Goal: Find specific page/section: Find specific page/section

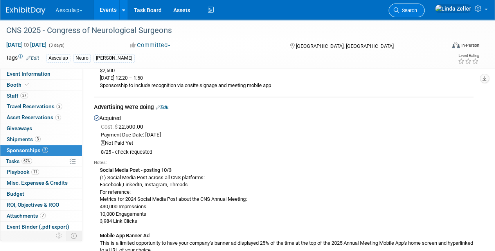
click at [418, 7] on span "Search" at bounding box center [409, 10] width 18 height 6
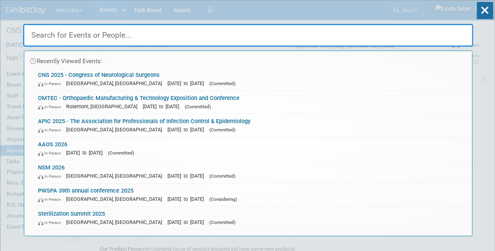
click at [71, 34] on input "text" at bounding box center [248, 35] width 450 height 23
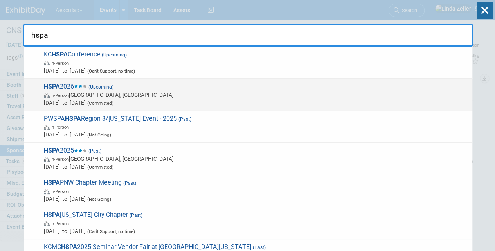
type input "hspa"
click at [51, 86] on strong "HSPA" at bounding box center [52, 86] width 16 height 7
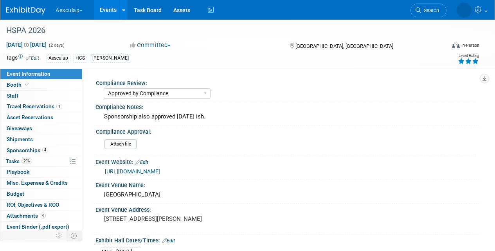
select select "Approved by Compliance"
select select "HCS"
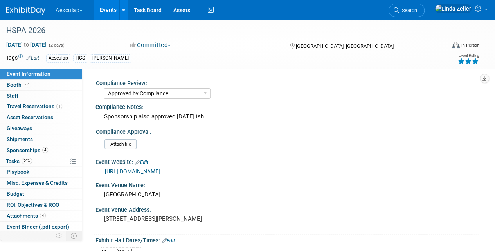
click at [152, 173] on link "https://s6.goeshow.com/hspa/annual/2026/" at bounding box center [132, 171] width 55 height 6
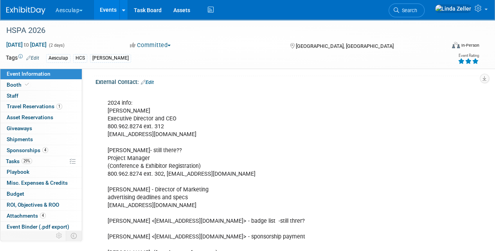
scroll to position [353, 0]
